Goal: Task Accomplishment & Management: Manage account settings

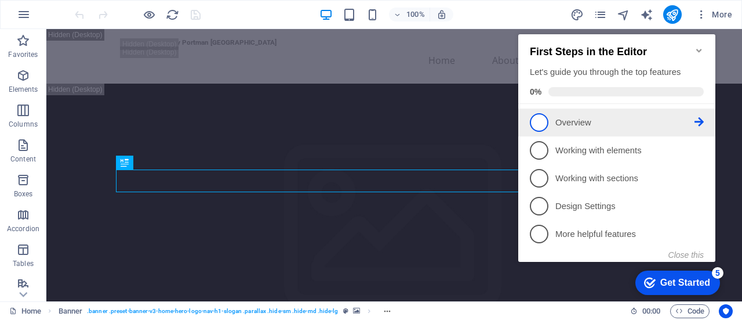
click at [609, 120] on p "Overview - incomplete" at bounding box center [625, 123] width 139 height 12
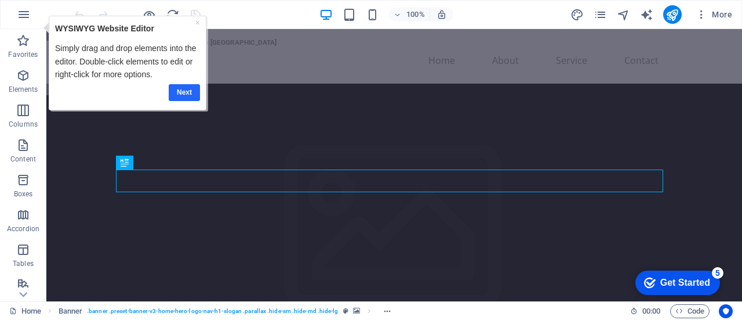
click at [183, 91] on link "Next" at bounding box center [184, 92] width 31 height 17
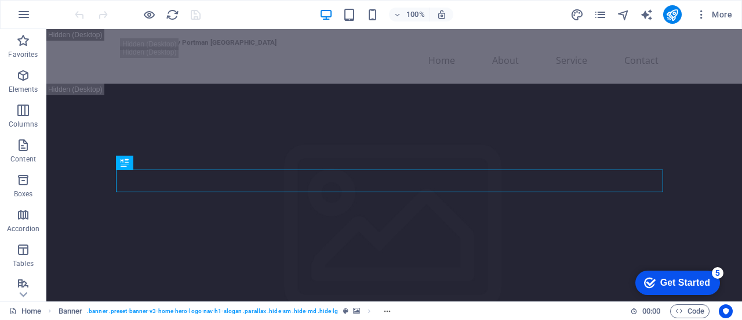
click at [674, 282] on div "Get Started" at bounding box center [686, 282] width 50 height 10
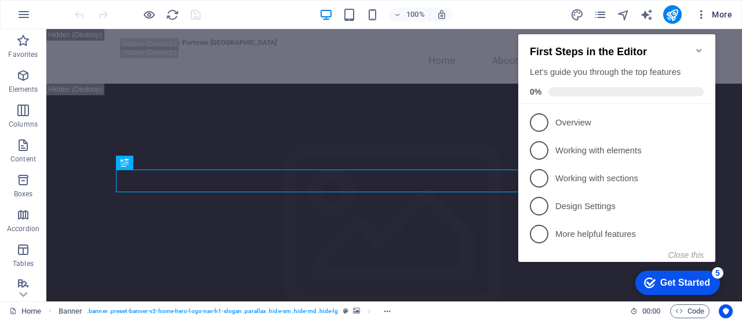
click at [715, 13] on span "More" at bounding box center [714, 15] width 37 height 12
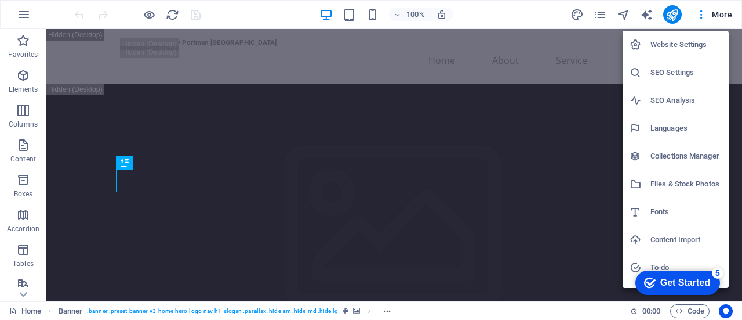
click at [663, 125] on h6 "Languages" at bounding box center [686, 128] width 71 height 14
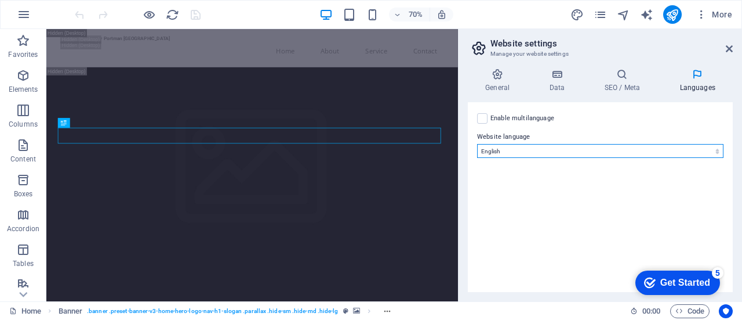
click at [508, 150] on select "Abkhazian Afar Afrikaans Akan Albanian Amharic Arabic Aragonese Armenian Assame…" at bounding box center [600, 151] width 246 height 14
select select "148"
click at [477, 144] on select "Abkhazian Afar Afrikaans Akan Albanian Amharic Arabic Aragonese Armenian Assame…" at bounding box center [600, 151] width 246 height 14
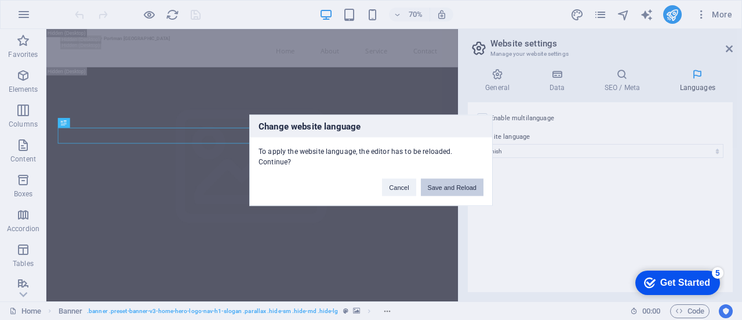
click at [451, 181] on button "Save and Reload" at bounding box center [452, 186] width 63 height 17
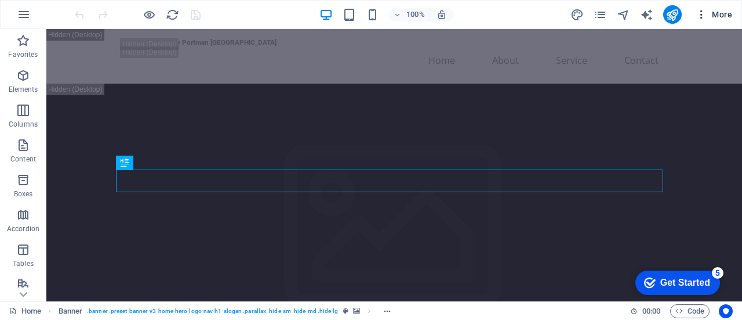
click at [723, 14] on span "More" at bounding box center [714, 15] width 37 height 12
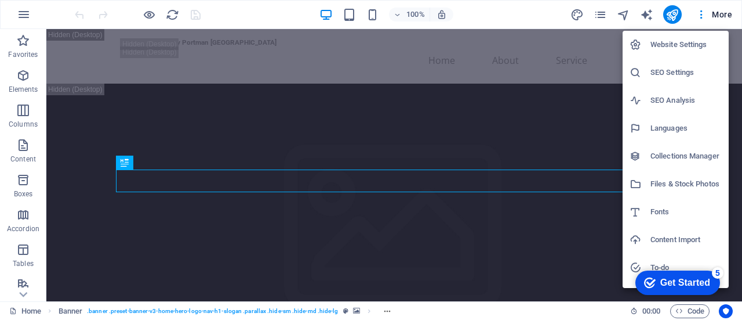
click at [663, 126] on h6 "Languages" at bounding box center [686, 128] width 71 height 14
select select "148"
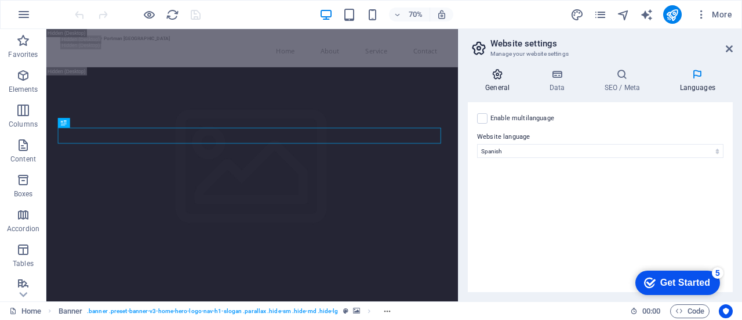
click at [499, 79] on icon at bounding box center [497, 74] width 59 height 12
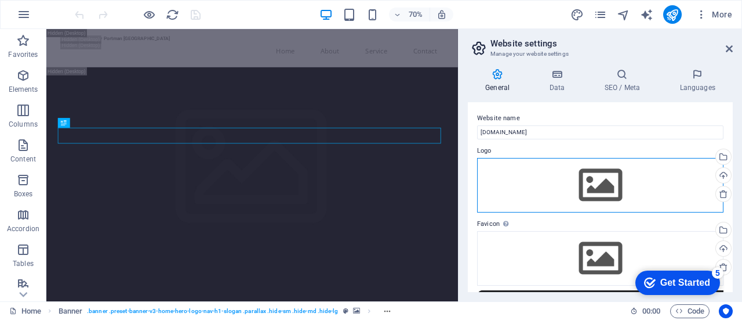
click at [597, 183] on div "Drag files here, click to choose files or select files from Files or our free s…" at bounding box center [600, 185] width 246 height 55
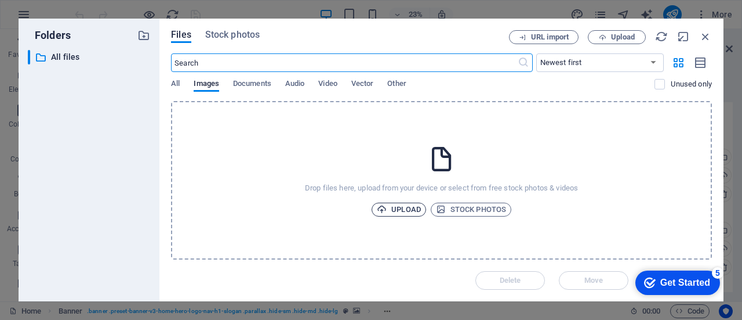
click at [408, 207] on span "Upload" at bounding box center [399, 209] width 44 height 14
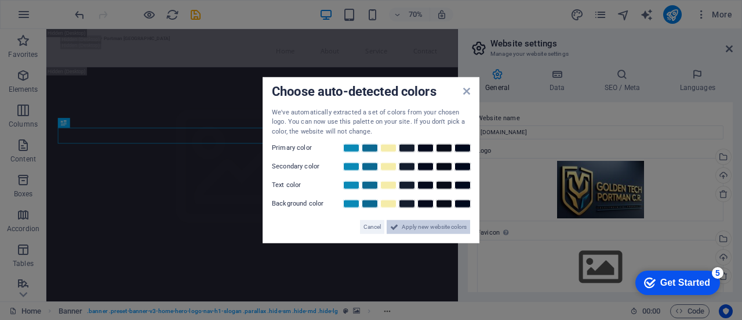
click at [429, 224] on span "Apply new website colors" at bounding box center [434, 227] width 65 height 14
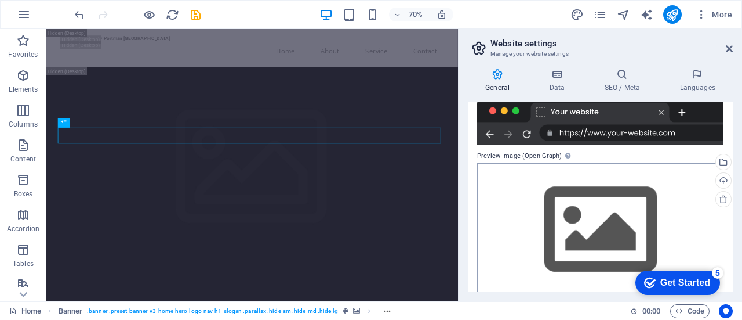
scroll to position [213, 0]
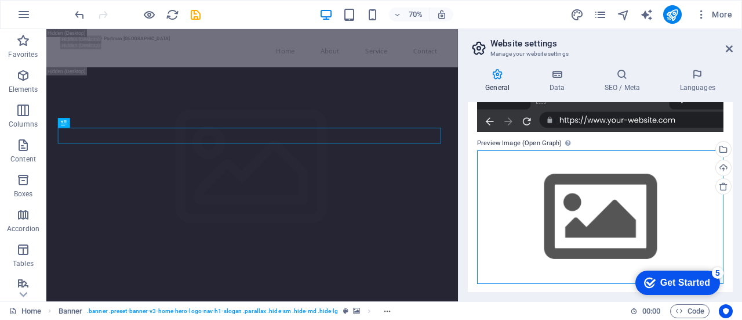
click at [593, 217] on div "Drag files here, click to choose files or select files from Files or our free s…" at bounding box center [600, 216] width 246 height 133
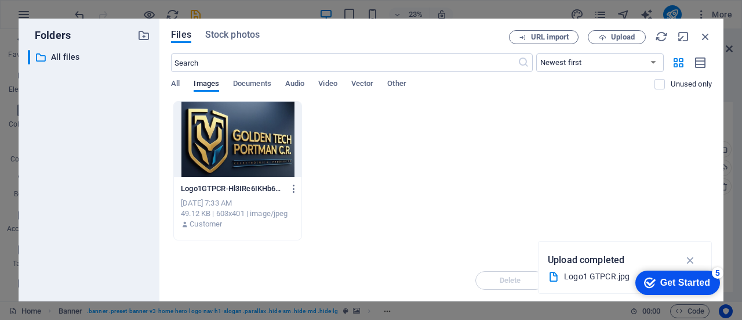
click at [232, 147] on div at bounding box center [238, 138] width 128 height 75
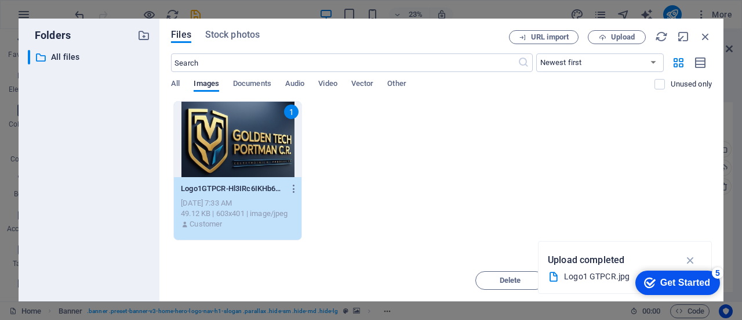
click at [340, 151] on div "1 Logo1GTPCR-Hl3IRc6IKHb6Ox3dBrCpNA.jpg Logo1GTPCR-Hl3IRc6IKHb6Ox3dBrCpNA.jpg […" at bounding box center [441, 170] width 541 height 139
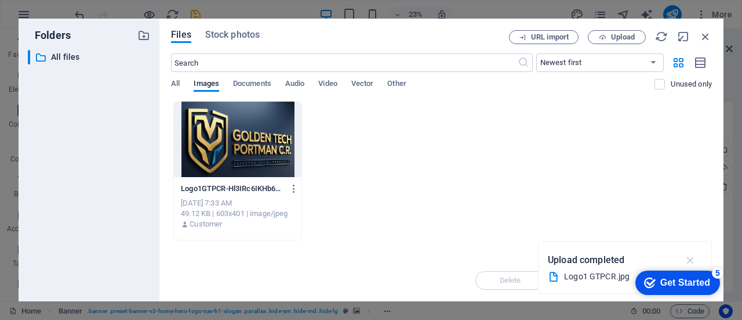
click at [692, 259] on icon "button" at bounding box center [690, 259] width 13 height 13
click at [531, 165] on div "Logo1GTPCR-Hl3IRc6IKHb6Ox3dBrCpNA.jpg Logo1GTPCR-Hl3IRc6IKHb6Ox3dBrCpNA.jpg [DA…" at bounding box center [441, 170] width 541 height 139
click at [362, 142] on div "Logo1GTPCR-Hl3IRc6IKHb6Ox3dBrCpNA.jpg Logo1GTPCR-Hl3IRc6IKHb6Ox3dBrCpNA.jpg [DA…" at bounding box center [441, 170] width 541 height 139
click at [520, 66] on icon at bounding box center [524, 63] width 12 height 12
click at [523, 63] on icon at bounding box center [524, 63] width 12 height 12
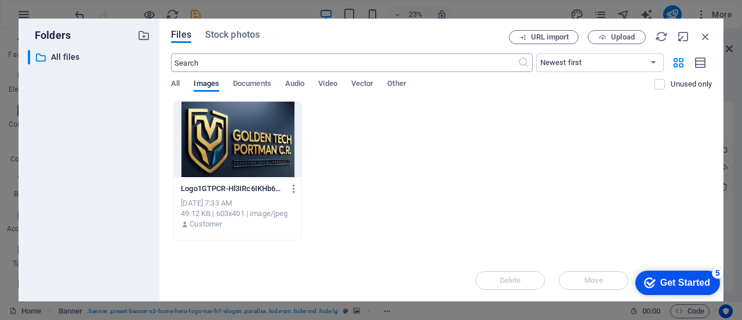
click at [327, 60] on input "text" at bounding box center [344, 62] width 346 height 19
click at [619, 34] on span "Upload" at bounding box center [623, 37] width 24 height 7
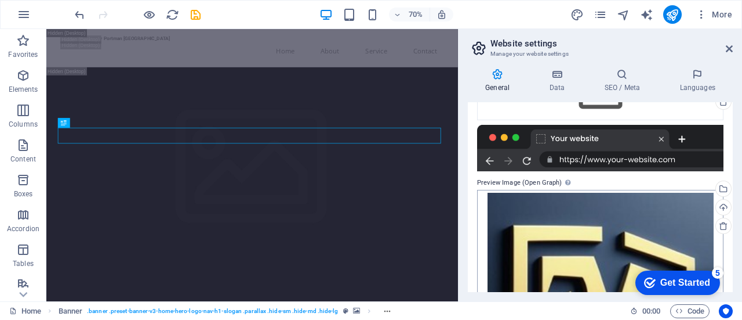
scroll to position [0, 0]
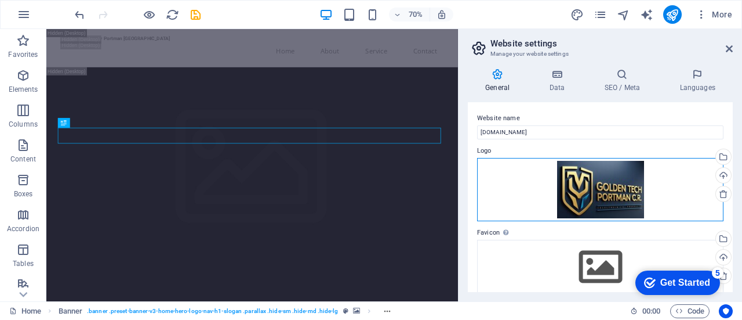
click at [617, 187] on div "Drag files here, click to choose files or select files from Files or our free s…" at bounding box center [600, 189] width 246 height 63
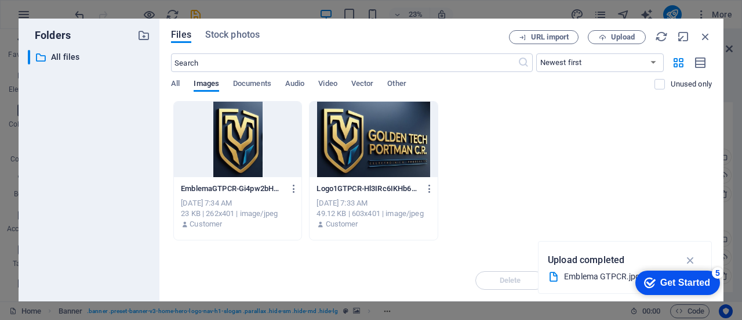
click at [234, 146] on div at bounding box center [238, 138] width 128 height 75
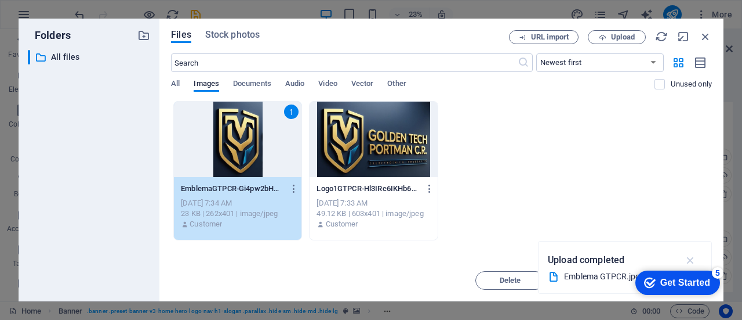
click at [687, 256] on icon "button" at bounding box center [690, 259] width 13 height 13
click at [704, 34] on icon "button" at bounding box center [705, 36] width 13 height 13
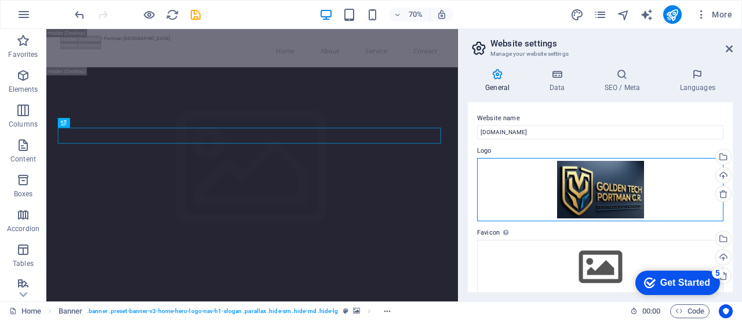
click at [586, 184] on div "Drag files here, click to choose files or select files from Files or our free s…" at bounding box center [600, 189] width 246 height 63
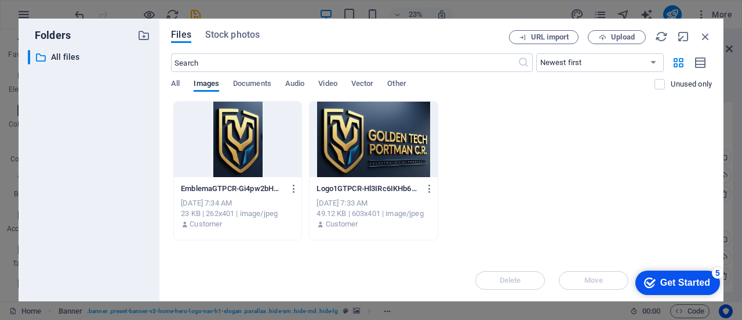
click at [241, 135] on div at bounding box center [238, 138] width 128 height 75
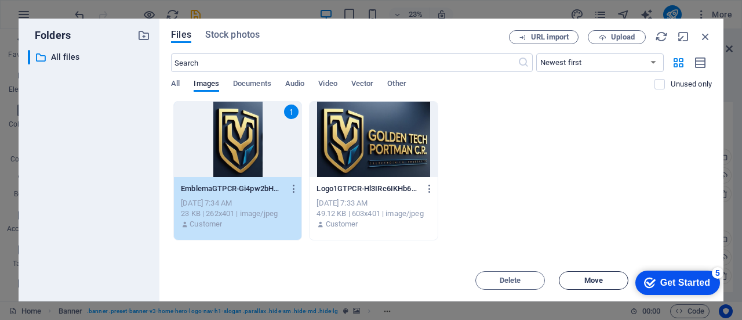
click at [589, 280] on span "Move" at bounding box center [594, 280] width 19 height 7
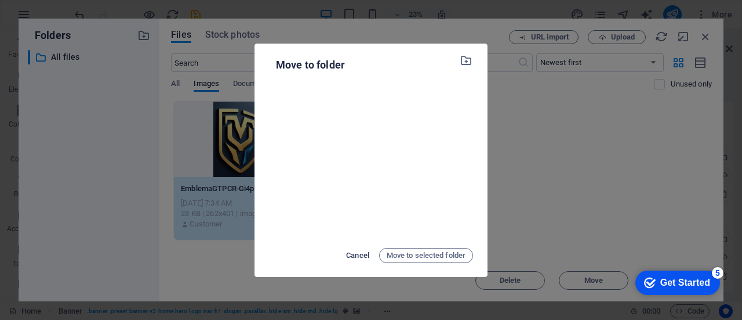
click at [356, 250] on span "Cancel" at bounding box center [357, 255] width 23 height 14
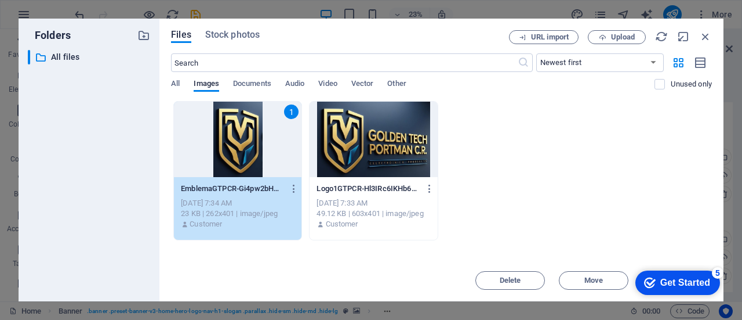
click at [237, 142] on div "1" at bounding box center [238, 138] width 128 height 75
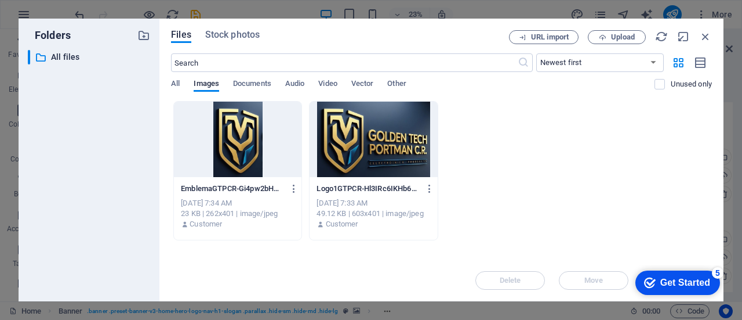
click at [237, 142] on div at bounding box center [238, 138] width 128 height 75
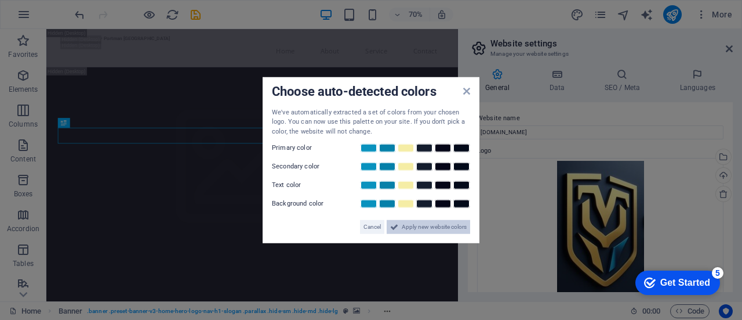
click at [407, 226] on span "Apply new website colors" at bounding box center [434, 227] width 65 height 14
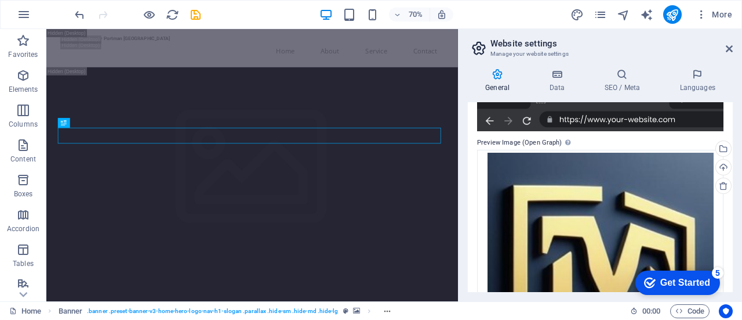
scroll to position [348, 0]
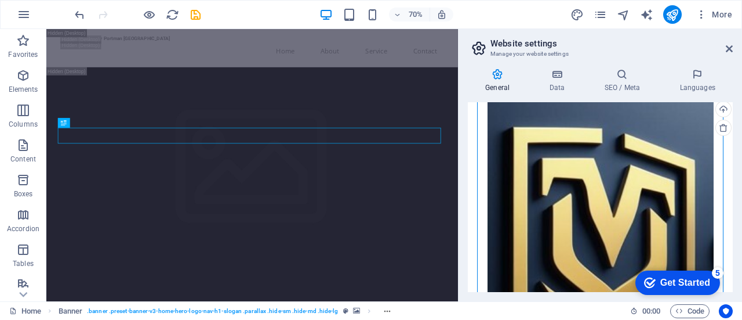
click at [593, 208] on div "Drag files here, click to choose files or select files from Files or our free s…" at bounding box center [600, 268] width 246 height 352
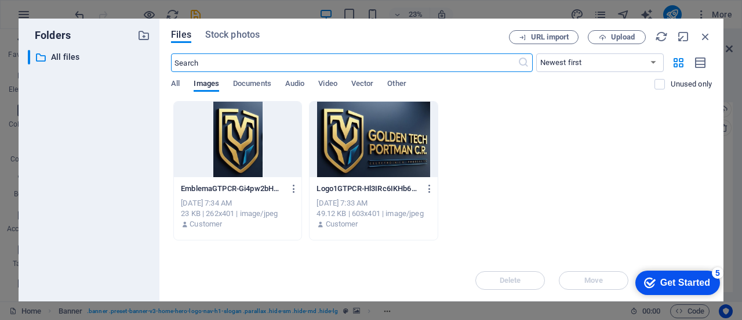
click at [393, 141] on div at bounding box center [374, 138] width 128 height 75
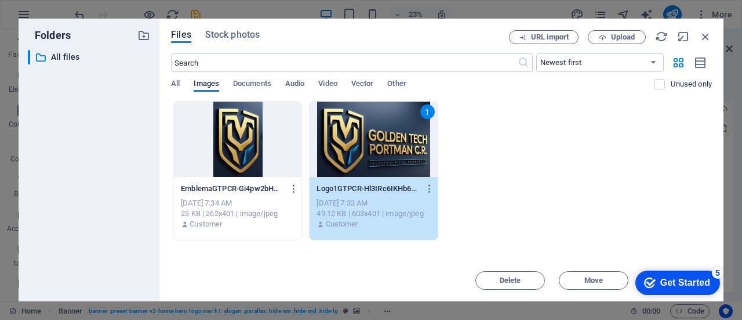
click at [390, 132] on div "1" at bounding box center [374, 138] width 128 height 75
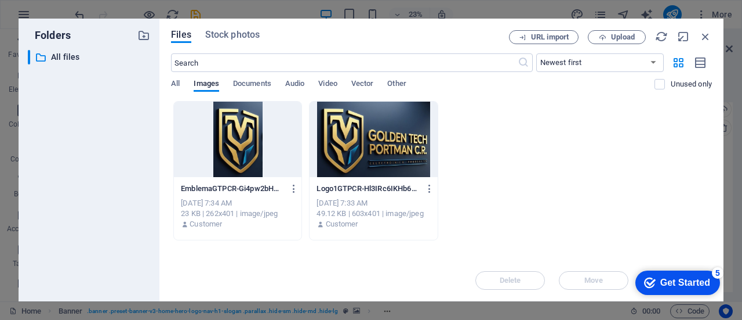
click at [390, 132] on div at bounding box center [374, 138] width 128 height 75
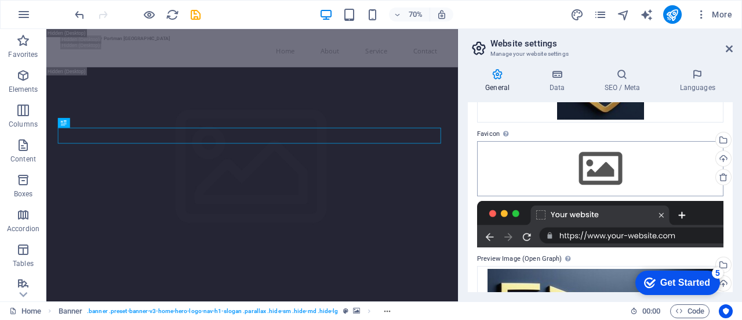
scroll to position [139, 0]
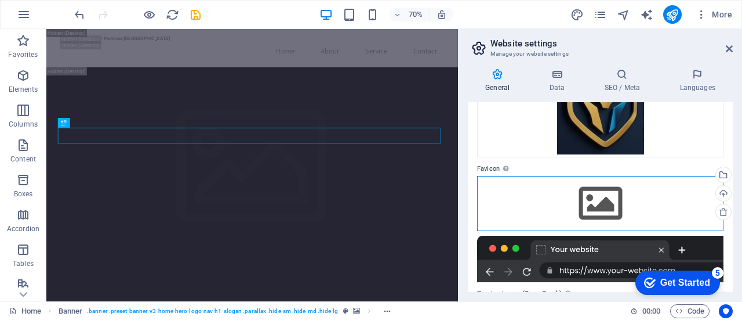
click at [595, 201] on div "Drag files here, click to choose files or select files from Files or our free s…" at bounding box center [600, 203] width 246 height 55
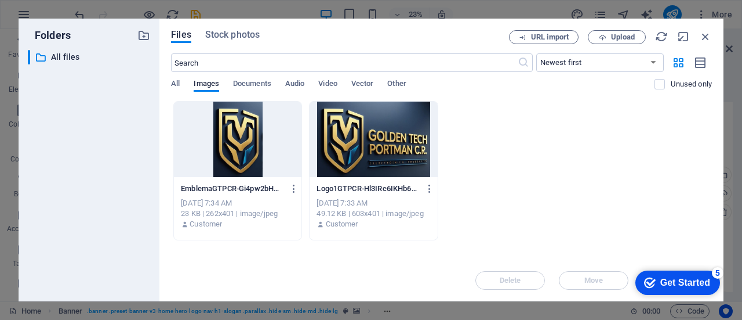
click at [235, 143] on div at bounding box center [238, 138] width 128 height 75
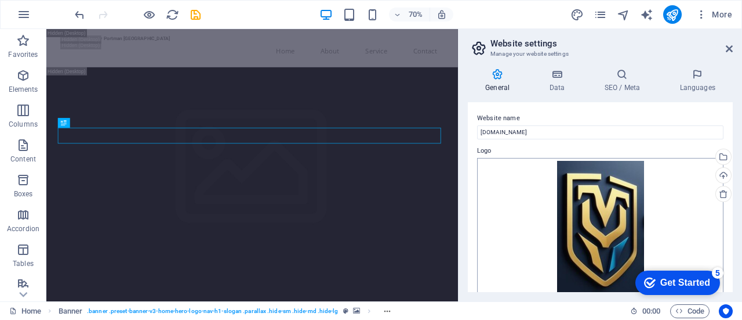
scroll to position [58, 0]
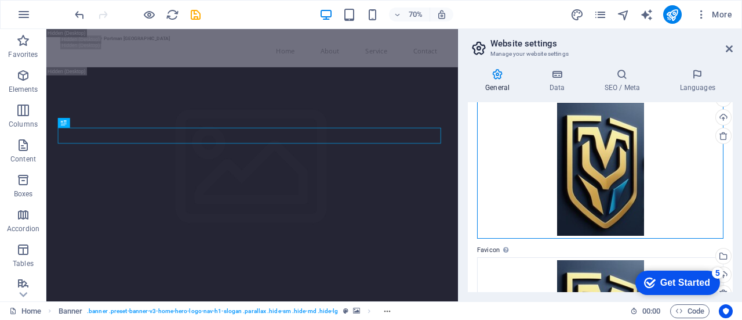
click at [594, 185] on div "Drag files here, click to choose files or select files from Files or our free s…" at bounding box center [600, 169] width 246 height 139
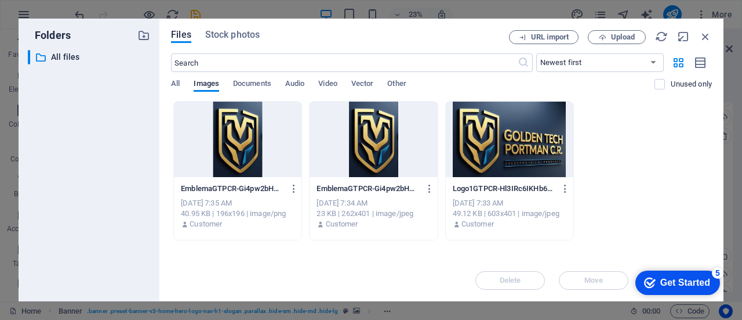
click at [617, 28] on div "Files Stock photos URL import Upload ​ Newest first Oldest first Name (A-Z) Nam…" at bounding box center [441, 160] width 564 height 282
click at [622, 34] on span "Upload" at bounding box center [623, 37] width 24 height 7
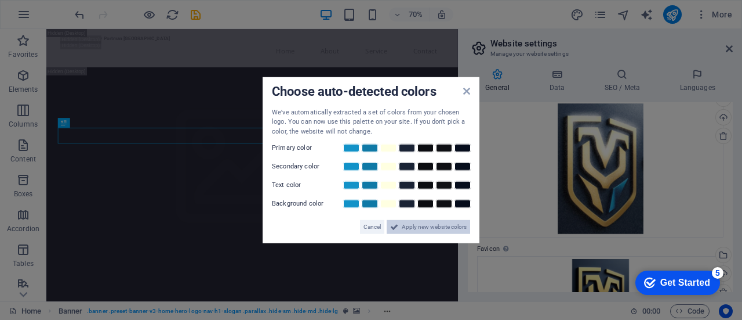
click at [422, 224] on span "Apply new website colors" at bounding box center [434, 227] width 65 height 14
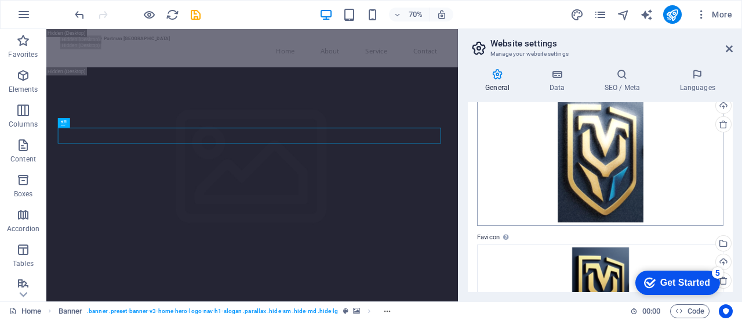
scroll to position [116, 0]
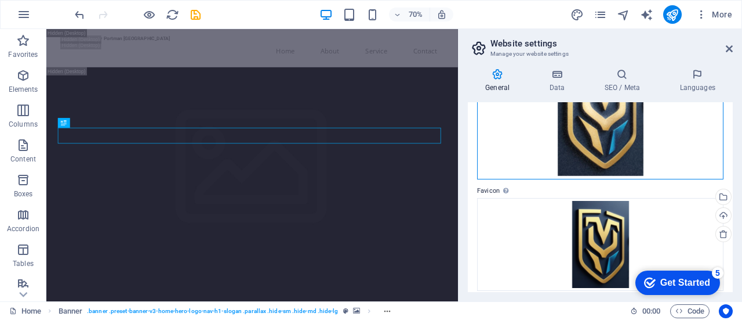
click at [601, 137] on div "Drag files here, click to choose files or select files from Files or our free s…" at bounding box center [600, 111] width 246 height 138
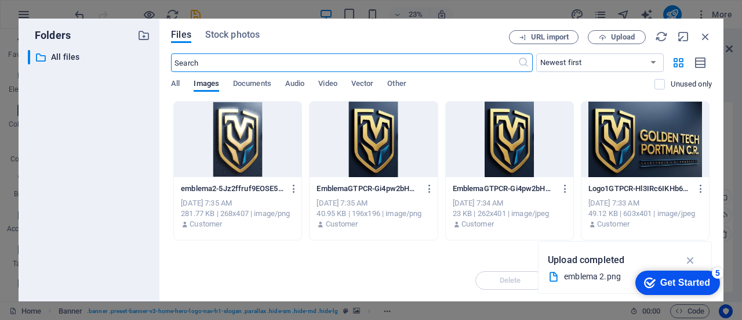
click at [378, 139] on div at bounding box center [374, 138] width 128 height 75
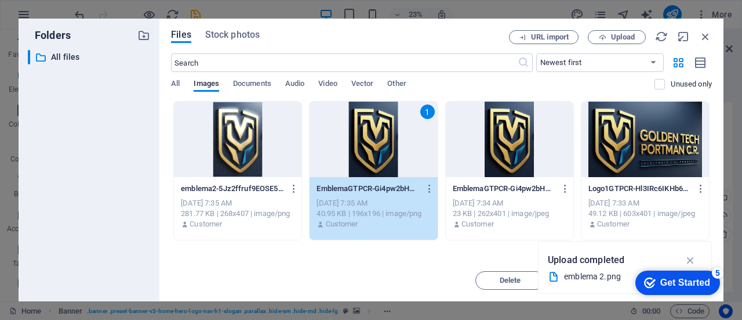
click at [379, 139] on div "1" at bounding box center [374, 138] width 128 height 75
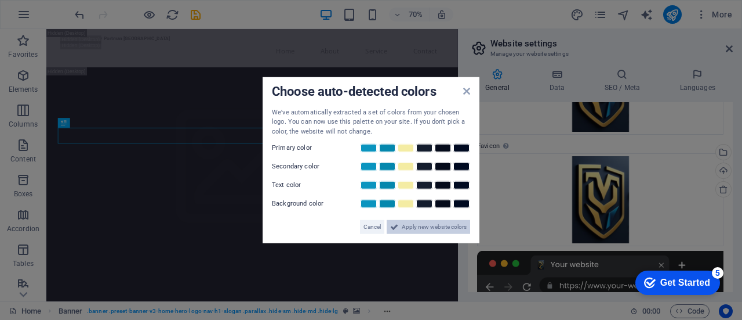
click at [406, 227] on span "Apply new website colors" at bounding box center [434, 227] width 65 height 14
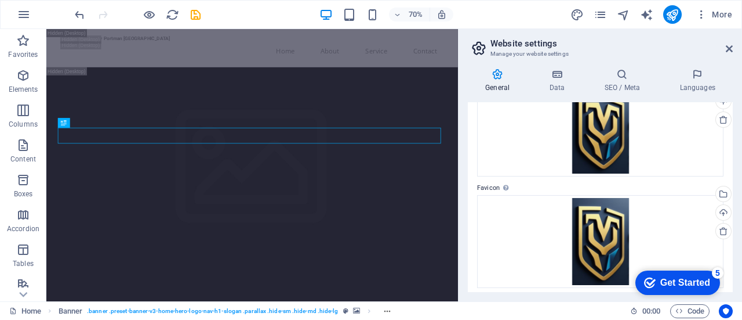
scroll to position [72, 0]
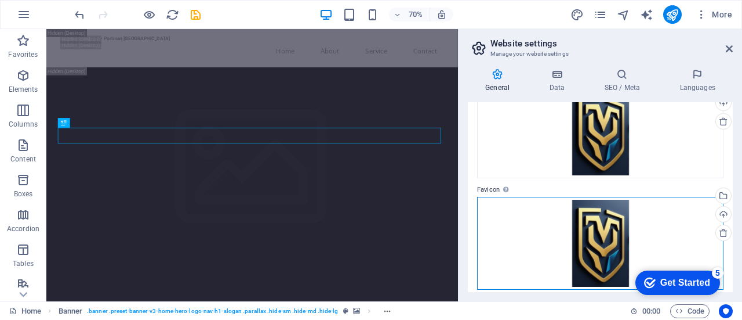
click at [601, 236] on div "Drag files here, click to choose files or select files from Files or our free s…" at bounding box center [600, 243] width 246 height 93
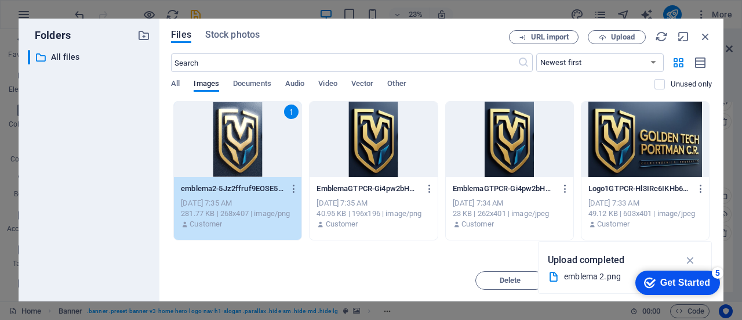
click at [244, 137] on div "1" at bounding box center [238, 138] width 128 height 75
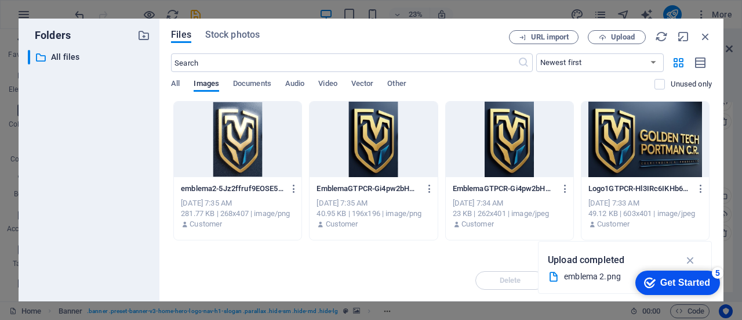
click at [244, 137] on div at bounding box center [238, 138] width 128 height 75
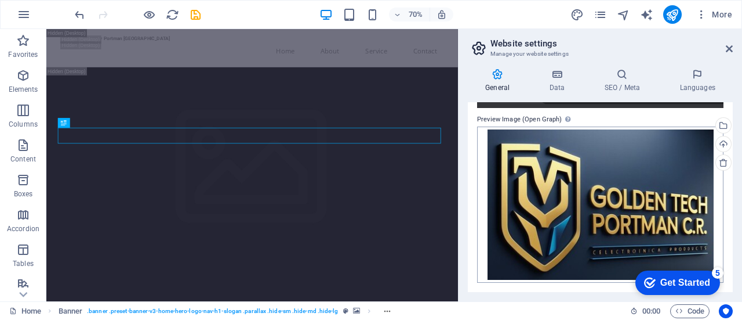
scroll to position [304, 0]
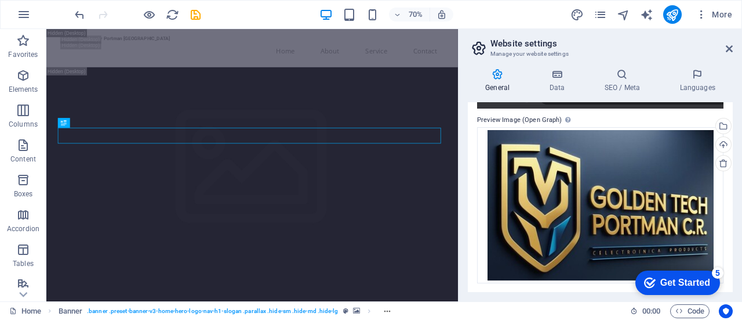
click at [662, 281] on div "Get Started" at bounding box center [686, 282] width 50 height 10
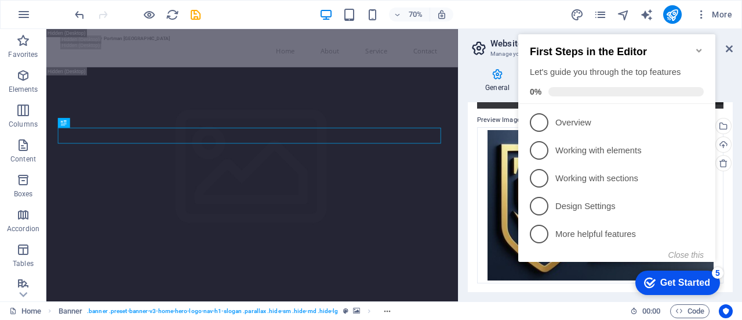
click at [662, 281] on div "Get Started" at bounding box center [686, 282] width 50 height 10
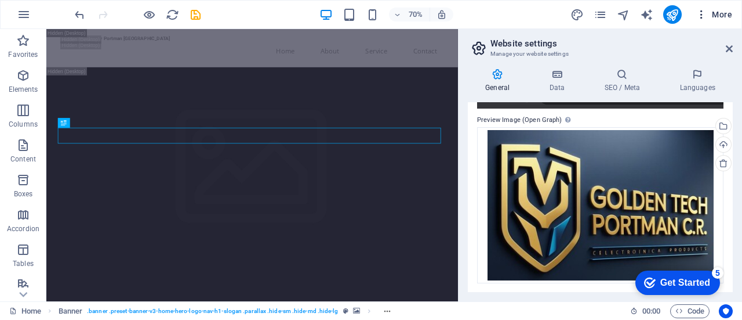
click at [701, 13] on icon "button" at bounding box center [702, 15] width 12 height 12
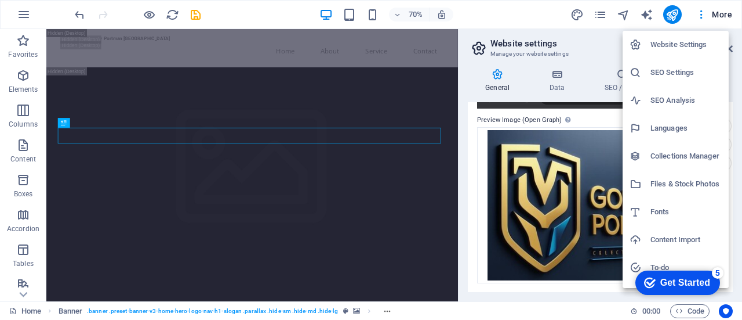
click at [663, 128] on h6 "Languages" at bounding box center [686, 128] width 71 height 14
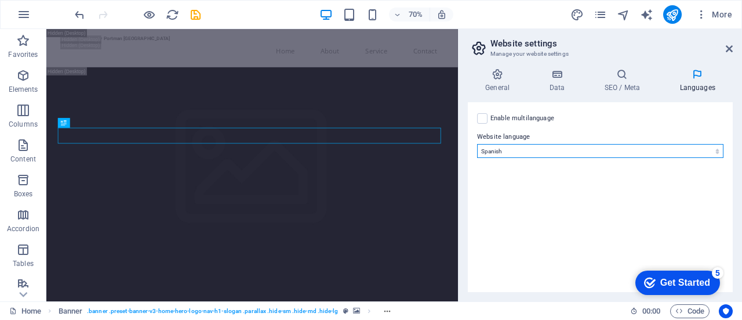
click at [529, 148] on select "Abkhazian Afar Afrikaans Akan Albanian Amharic Arabic Aragonese Armenian Assame…" at bounding box center [600, 151] width 246 height 14
click at [477, 144] on select "Abkhazian Afar Afrikaans Akan Albanian Amharic Arabic Aragonese Armenian Assame…" at bounding box center [600, 151] width 246 height 14
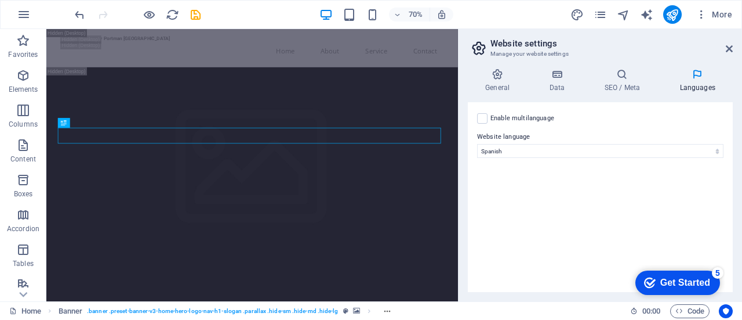
click at [525, 198] on div "Enable multilanguage To disable multilanguage delete all languages until only o…" at bounding box center [600, 197] width 265 height 190
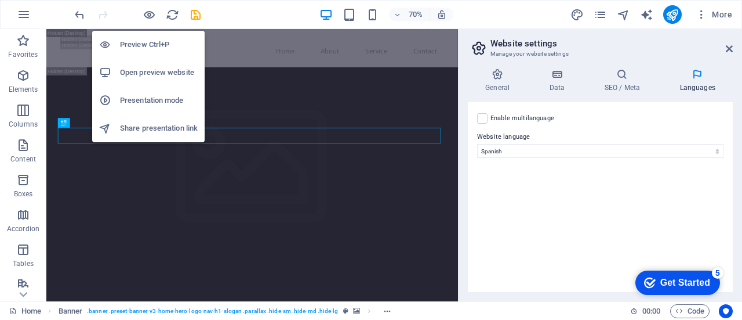
click at [139, 46] on h6 "Preview Ctrl+P" at bounding box center [159, 45] width 78 height 14
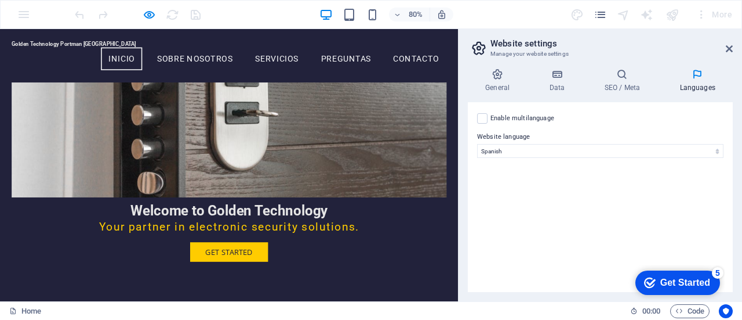
scroll to position [0, 0]
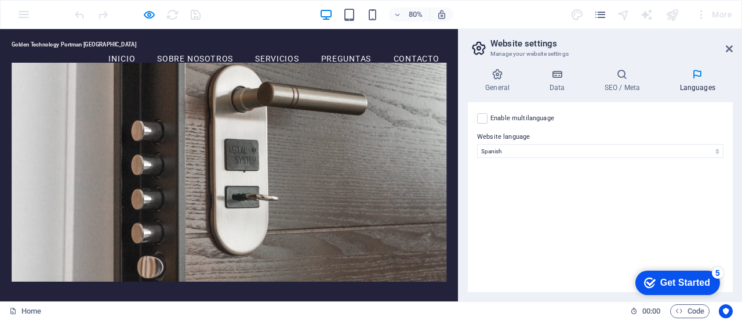
click at [483, 114] on label at bounding box center [482, 118] width 10 height 10
click at [0, 0] on input "Enable multilanguage To disable multilanguage delete all languages until only o…" at bounding box center [0, 0] width 0 height 0
select select
click at [478, 118] on label at bounding box center [482, 118] width 10 height 10
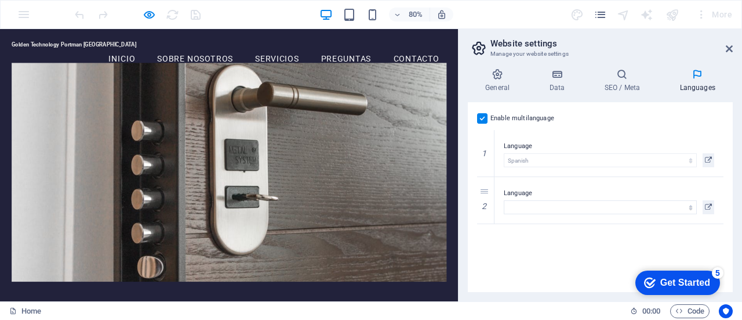
click at [0, 0] on input "Enable multilanguage To disable multilanguage delete all languages until only o…" at bounding box center [0, 0] width 0 height 0
drag, startPoint x: 626, startPoint y: 77, endPoint x: 567, endPoint y: 113, distance: 70.0
click at [626, 77] on icon at bounding box center [622, 74] width 71 height 12
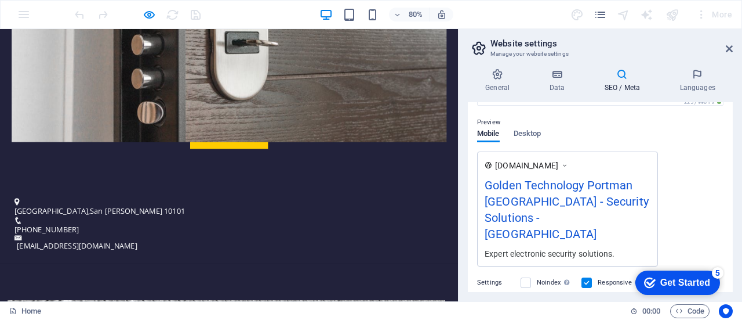
scroll to position [174, 0]
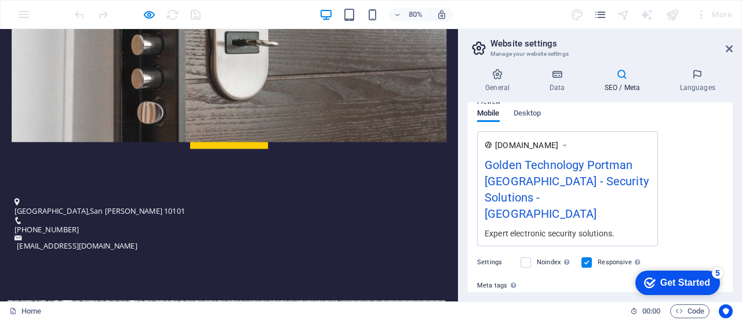
click at [506, 198] on div "Golden Technology Portman [GEOGRAPHIC_DATA] - Security Solutions - [GEOGRAPHIC_…" at bounding box center [568, 191] width 166 height 71
click at [521, 227] on div "Expert electronic security solutions." at bounding box center [568, 233] width 166 height 12
click at [569, 142] on icon at bounding box center [565, 145] width 8 height 12
click at [569, 143] on icon at bounding box center [565, 145] width 8 height 12
click at [581, 190] on div "Golden Technology Portman [GEOGRAPHIC_DATA] - Security Solutions - [GEOGRAPHIC_…" at bounding box center [568, 191] width 166 height 71
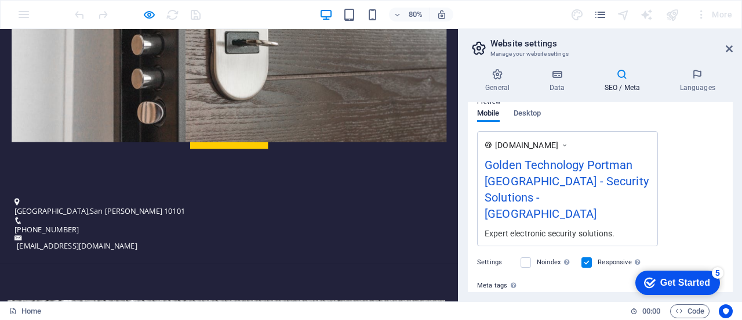
click at [578, 187] on div "Golden Technology Portman [GEOGRAPHIC_DATA] - Security Solutions - [GEOGRAPHIC_…" at bounding box center [568, 191] width 166 height 71
click at [568, 183] on div "Golden Technology Portman [GEOGRAPHIC_DATA] - Security Solutions - [GEOGRAPHIC_…" at bounding box center [568, 191] width 166 height 71
click at [568, 171] on div "Golden Technology Portman [GEOGRAPHIC_DATA] - Security Solutions - [GEOGRAPHIC_…" at bounding box center [568, 191] width 166 height 71
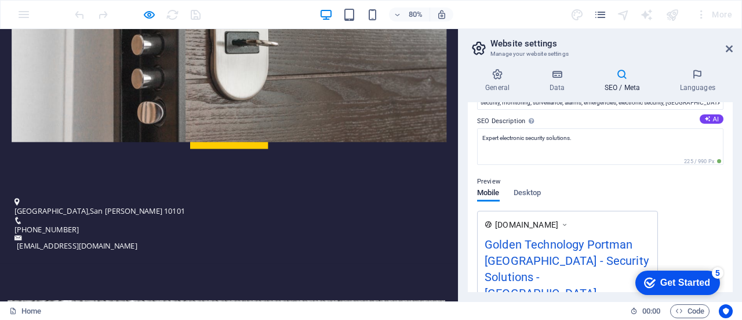
scroll to position [0, 0]
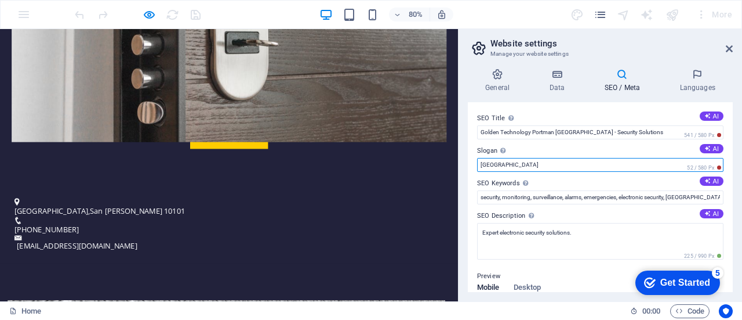
click at [516, 168] on input "[GEOGRAPHIC_DATA]" at bounding box center [600, 165] width 246 height 14
drag, startPoint x: 517, startPoint y: 166, endPoint x: 474, endPoint y: 166, distance: 42.9
click at [474, 166] on div "SEO Title The title of your website - make it something that stands out in sear…" at bounding box center [600, 197] width 265 height 190
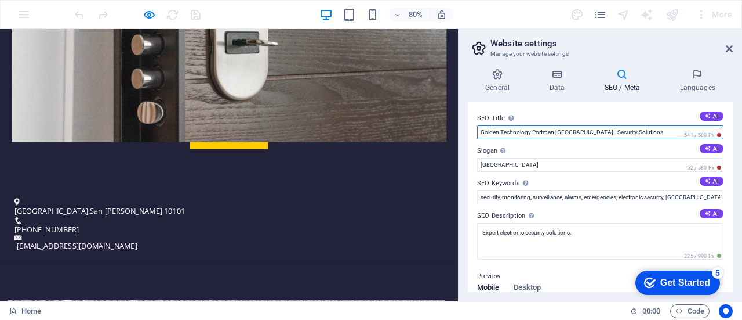
click at [643, 131] on input "Golden Technology Portman [GEOGRAPHIC_DATA] - Security Solutions" at bounding box center [600, 132] width 246 height 14
type input "Golden Technology Portman [GEOGRAPHIC_DATA] - Soluciones en Seguridad"
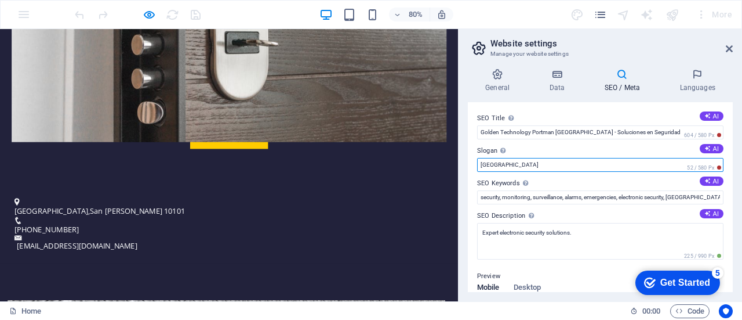
click at [522, 165] on input "[GEOGRAPHIC_DATA]" at bounding box center [600, 165] width 246 height 14
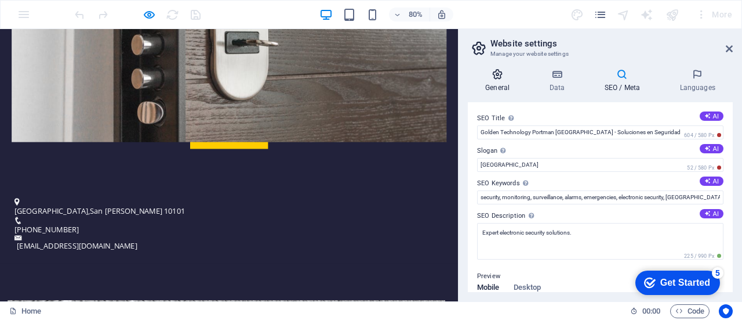
click at [502, 77] on icon at bounding box center [497, 74] width 59 height 12
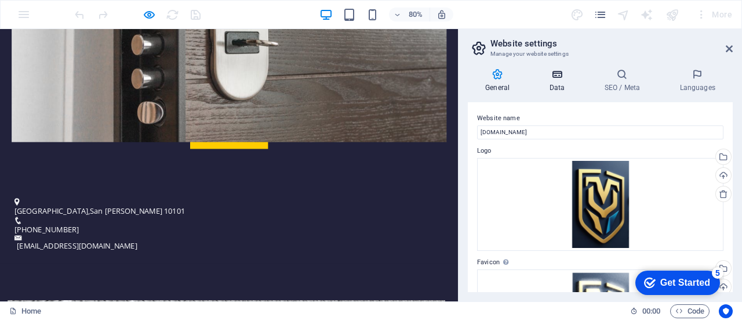
click at [559, 78] on icon at bounding box center [557, 74] width 50 height 12
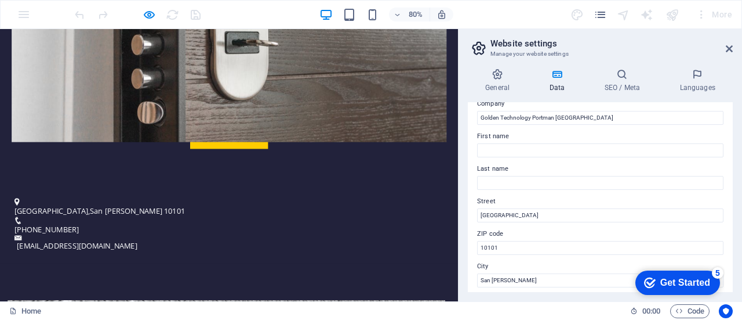
scroll to position [58, 0]
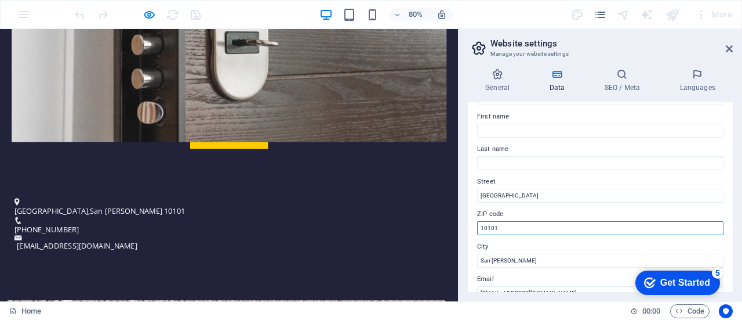
drag, startPoint x: 532, startPoint y: 253, endPoint x: 539, endPoint y: 270, distance: 18.5
type input "30103"
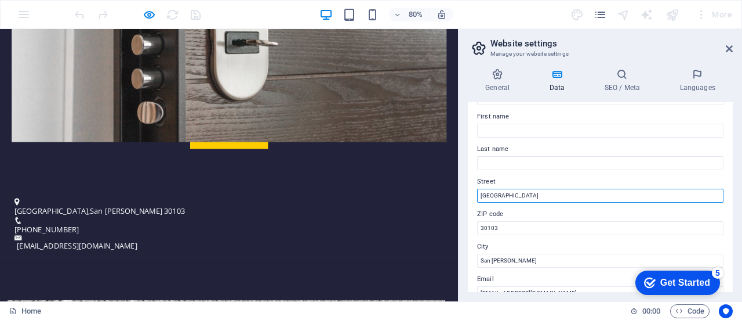
drag, startPoint x: 543, startPoint y: 226, endPoint x: 553, endPoint y: 233, distance: 12.5
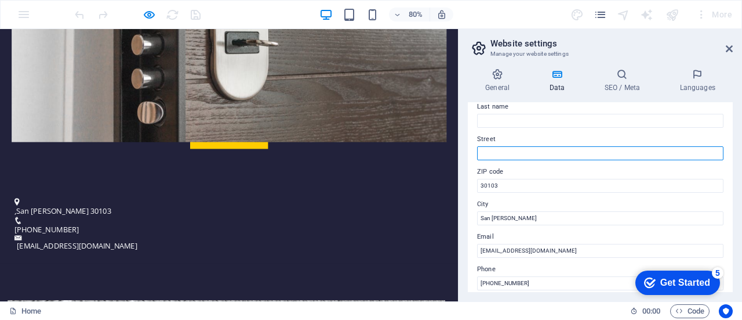
scroll to position [116, 0]
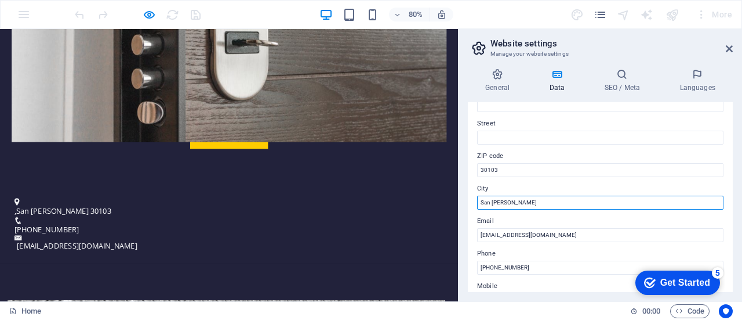
drag, startPoint x: 535, startPoint y: 205, endPoint x: 458, endPoint y: 209, distance: 76.6
click at [458, 209] on aside "Website settings Manage your website settings General Data SEO / Meta Languages…" at bounding box center [600, 165] width 284 height 272
type input "Cartago"
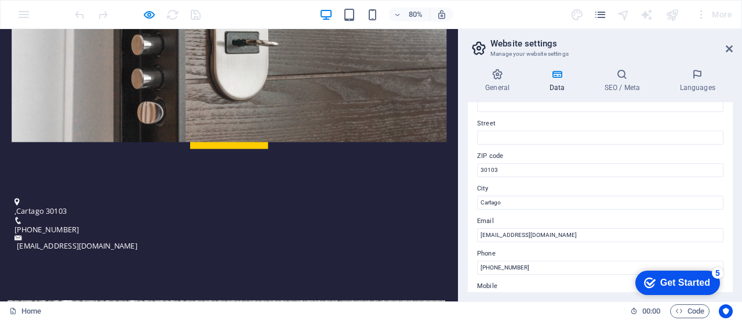
click at [565, 191] on label "City" at bounding box center [600, 189] width 246 height 14
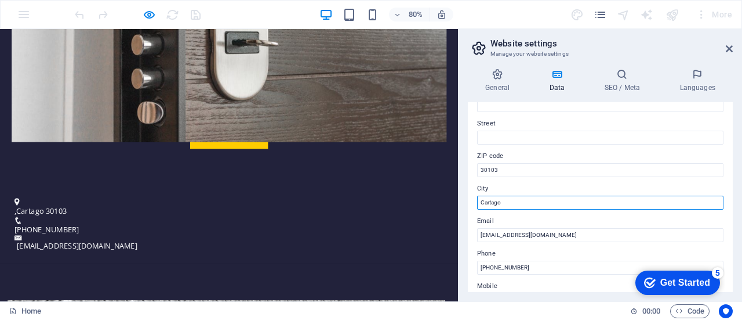
click at [565, 195] on input "Cartago" at bounding box center [600, 202] width 246 height 14
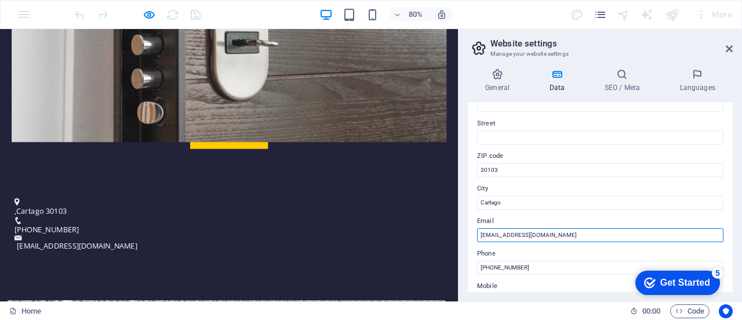
drag, startPoint x: 560, startPoint y: 263, endPoint x: 548, endPoint y: 290, distance: 29.1
type input "[EMAIL_ADDRESS][DOMAIN_NAME]"
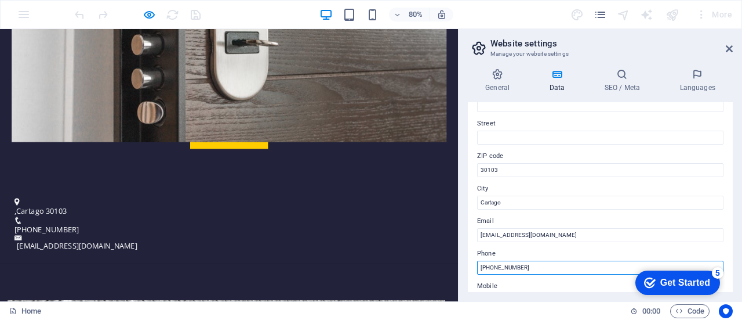
click at [535, 267] on input "[PHONE_NUMBER]" at bounding box center [600, 267] width 246 height 14
click at [510, 269] on input "[PHONE_NUMBER]" at bounding box center [600, 267] width 246 height 14
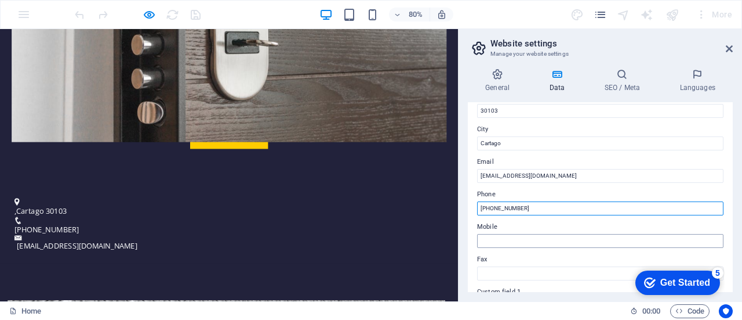
scroll to position [232, 0]
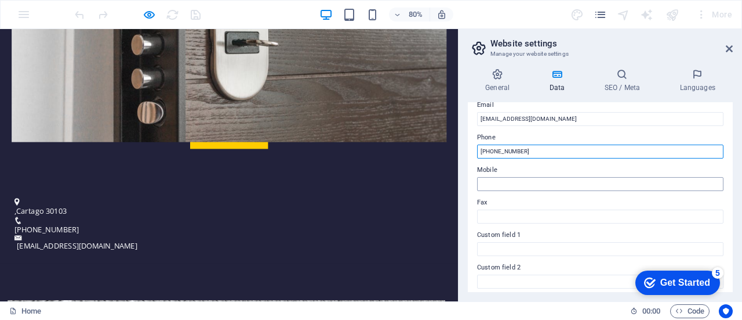
type input "[PHONE_NUMBER]"
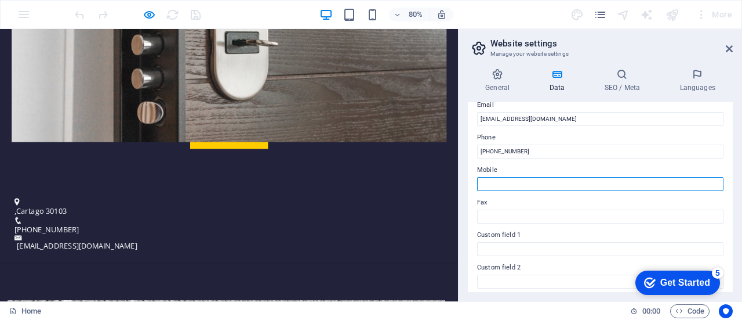
click at [565, 185] on input "Mobile" at bounding box center [600, 184] width 246 height 14
type input "70919630"
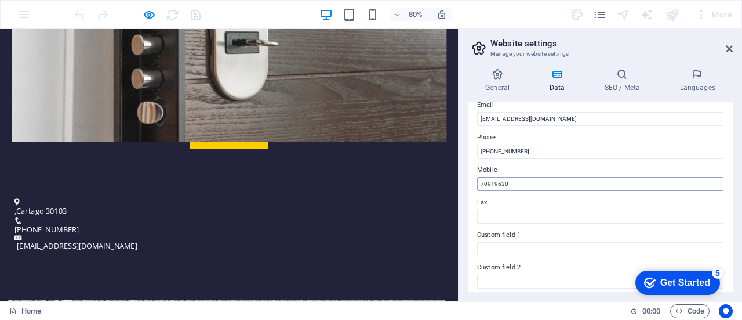
type input "[PERSON_NAME]"
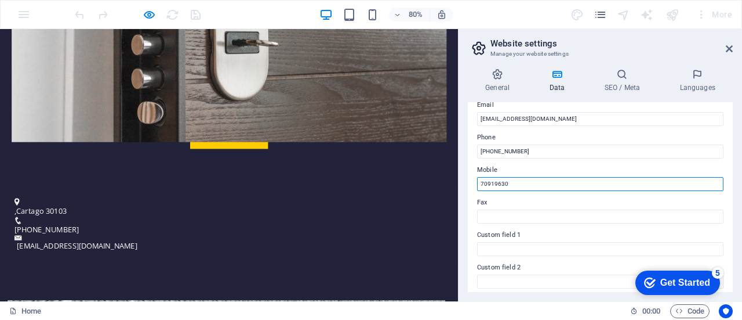
drag, startPoint x: 534, startPoint y: 185, endPoint x: 462, endPoint y: 179, distance: 72.7
click at [462, 179] on div "General Data SEO / Meta Languages Website name [DOMAIN_NAME] Logo Drag files he…" at bounding box center [601, 180] width 284 height 242
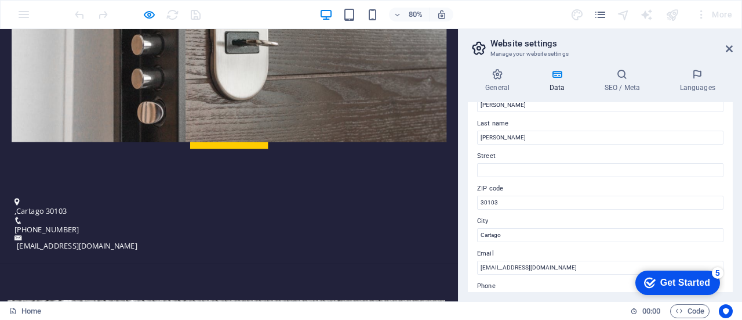
scroll to position [58, 0]
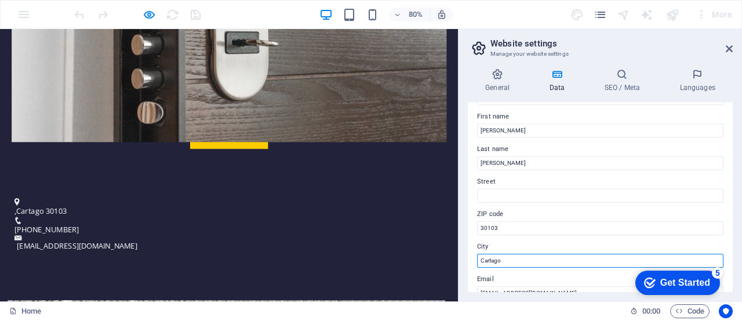
click at [528, 259] on input "Cartago" at bounding box center [600, 260] width 246 height 14
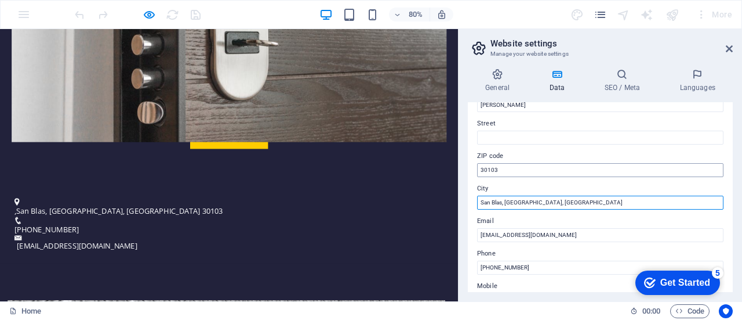
type input "San Blas, [GEOGRAPHIC_DATA], [GEOGRAPHIC_DATA]"
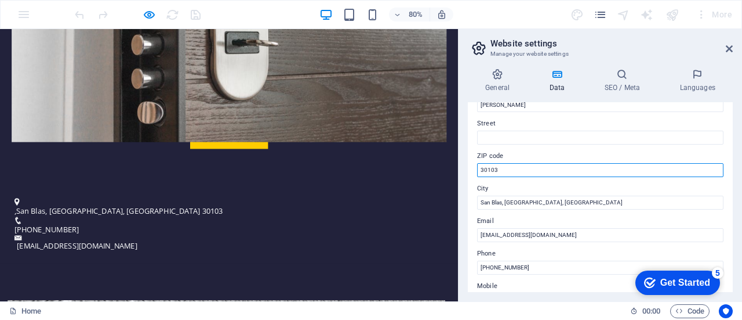
click at [482, 168] on input "30103" at bounding box center [600, 170] width 246 height 14
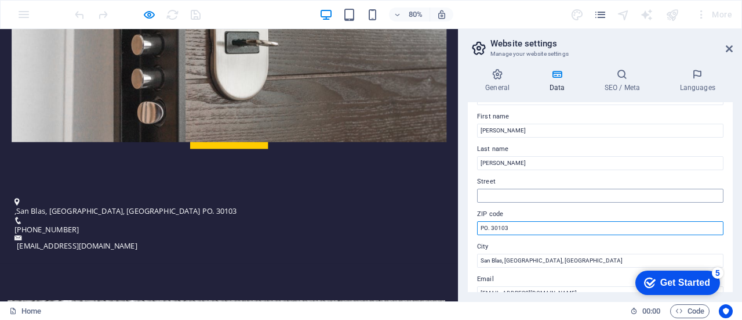
type input "PO. 30103"
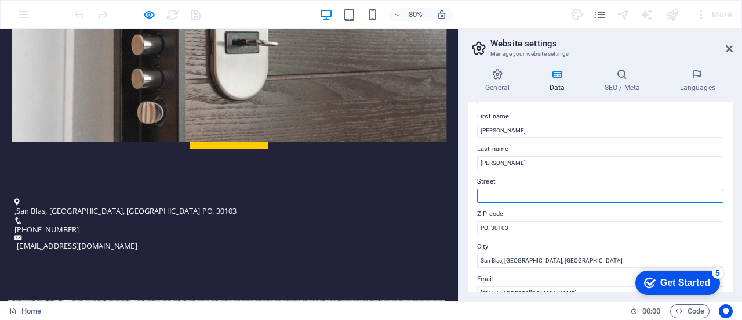
click at [571, 192] on input "Street" at bounding box center [600, 195] width 246 height 14
type input "6"
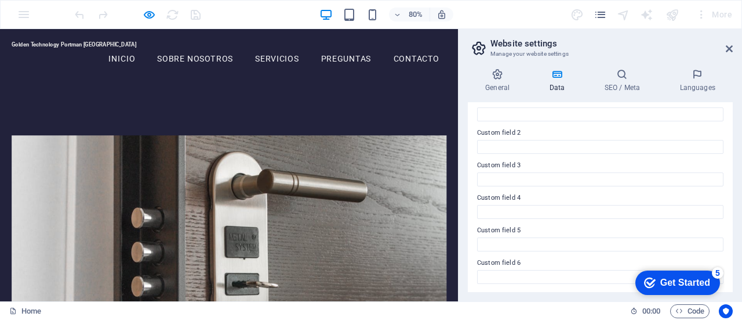
scroll to position [232, 0]
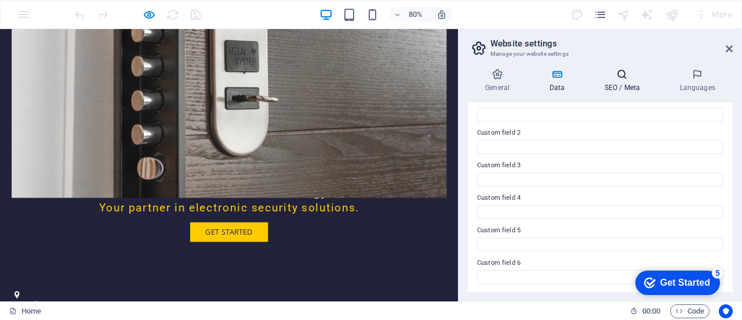
click at [623, 70] on icon at bounding box center [622, 74] width 71 height 12
